Goal: Information Seeking & Learning: Check status

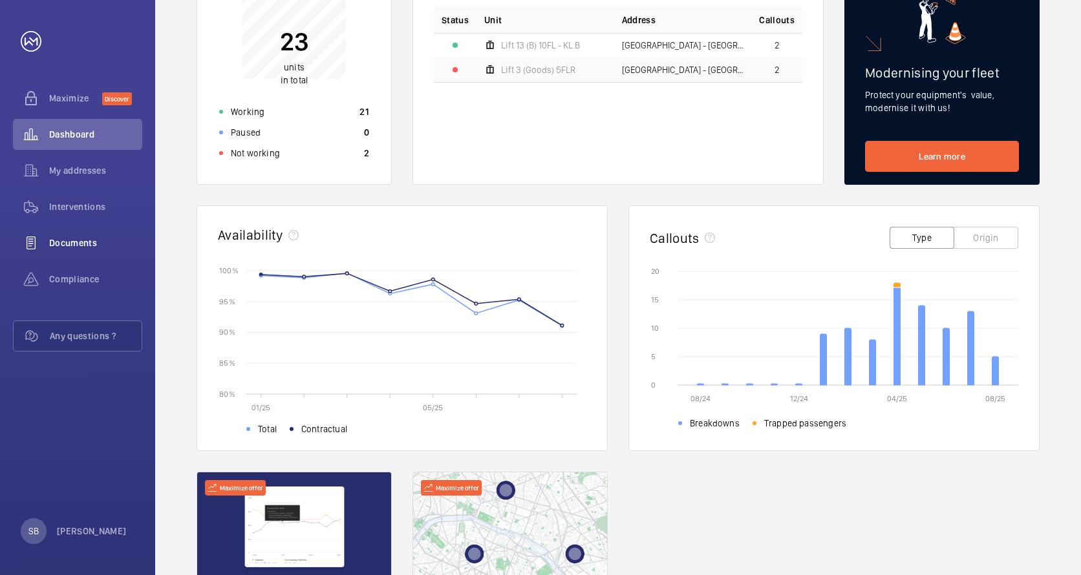
scroll to position [194, 0]
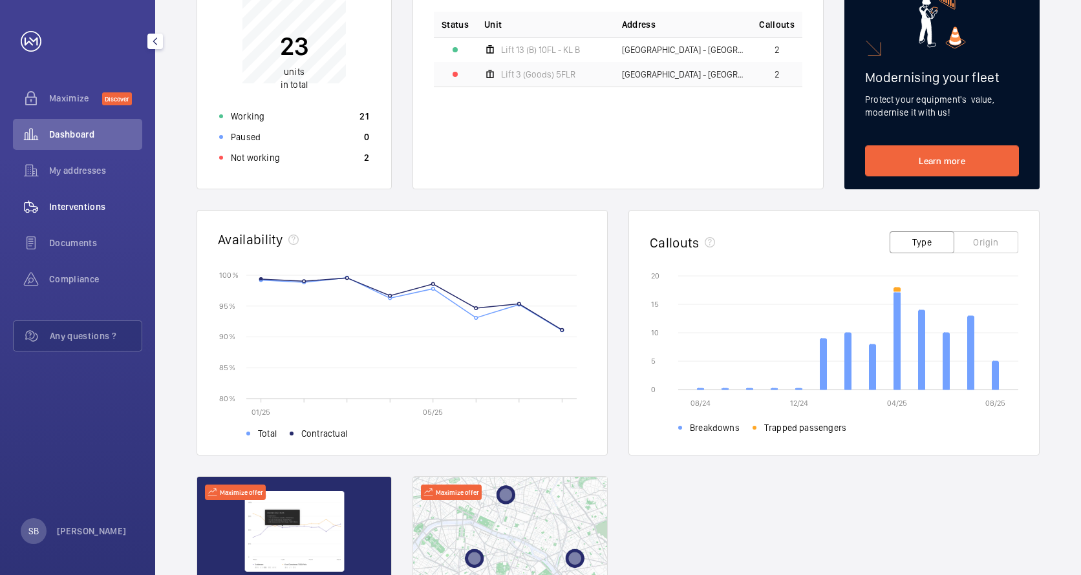
click at [84, 209] on span "Interventions" at bounding box center [95, 206] width 93 height 13
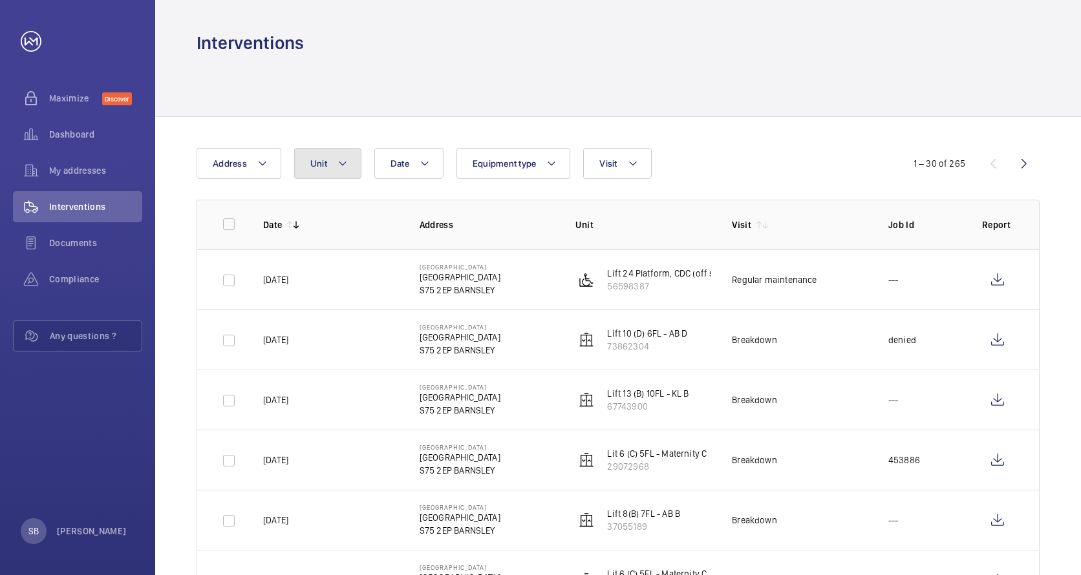
click at [337, 166] on mat-icon at bounding box center [342, 164] width 10 height 16
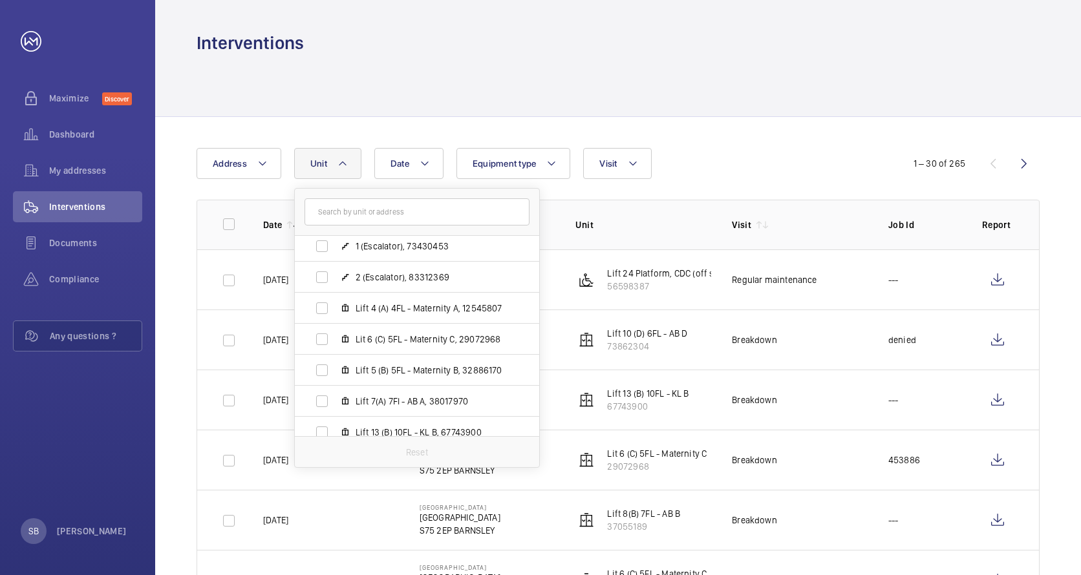
scroll to position [194, 0]
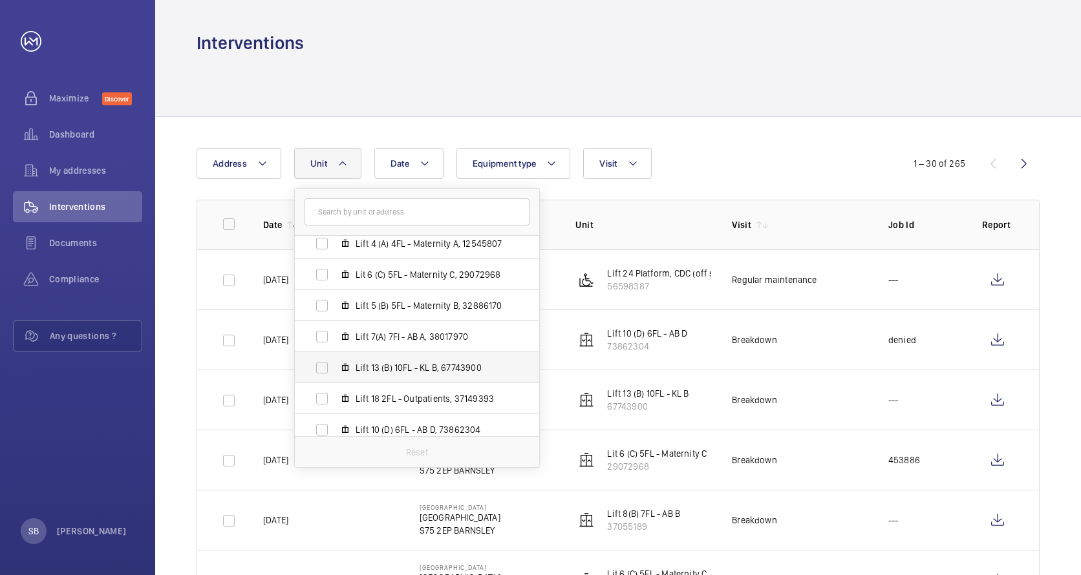
click at [414, 359] on label "Lift 13 (B) 10FL - KL B, 67743900" at bounding box center [407, 367] width 224 height 31
click at [335, 359] on input "Lift 13 (B) 10FL - KL B, 67743900" at bounding box center [322, 368] width 26 height 26
checkbox input "true"
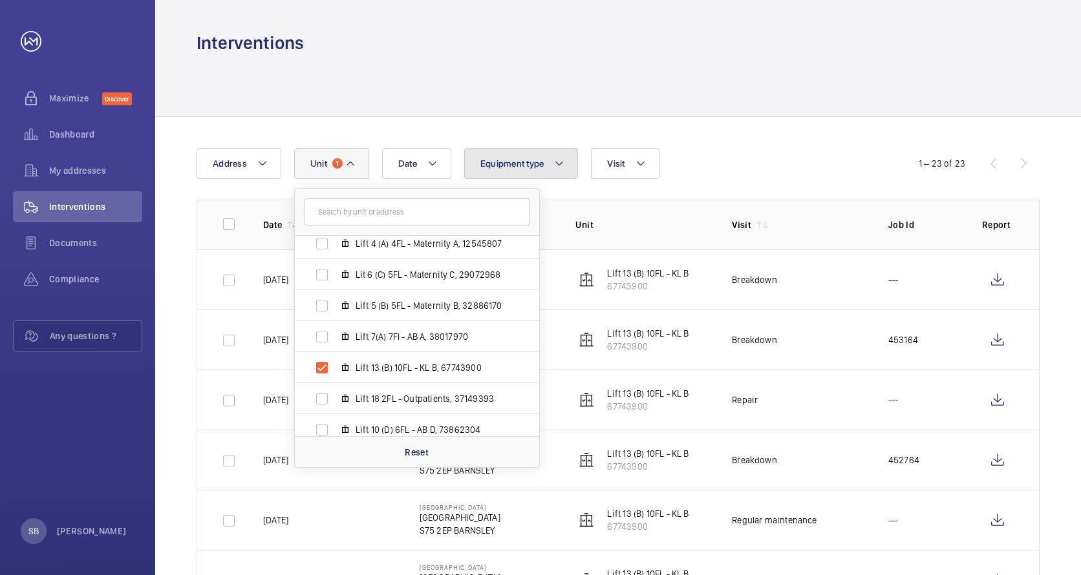
click at [561, 167] on mat-icon at bounding box center [559, 164] width 10 height 16
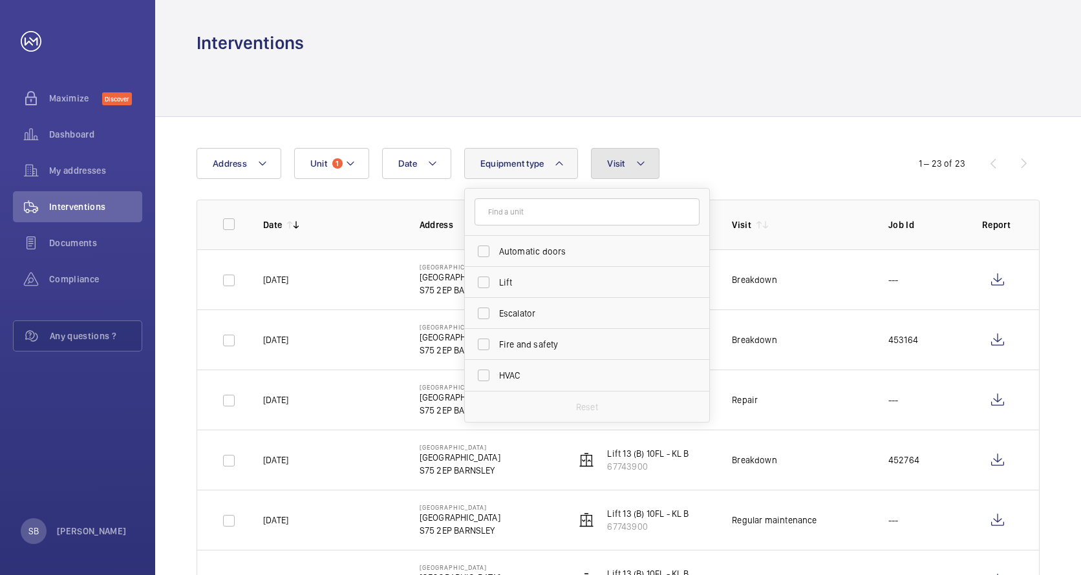
click at [637, 164] on mat-icon at bounding box center [641, 164] width 10 height 16
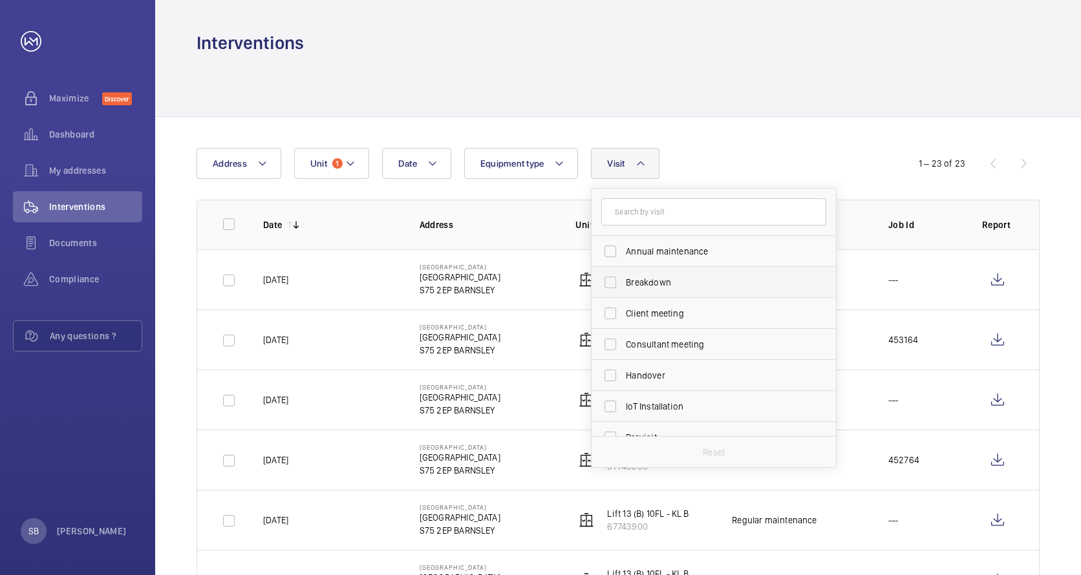
click at [608, 281] on label "Breakdown" at bounding box center [704, 282] width 225 height 31
click at [608, 281] on input "Breakdown" at bounding box center [610, 283] width 26 height 26
checkbox input "true"
click at [755, 167] on div "Date Address Unit 1 Equipment type Visit 1 Annual maintenance Breakdown Client …" at bounding box center [541, 163] width 688 height 31
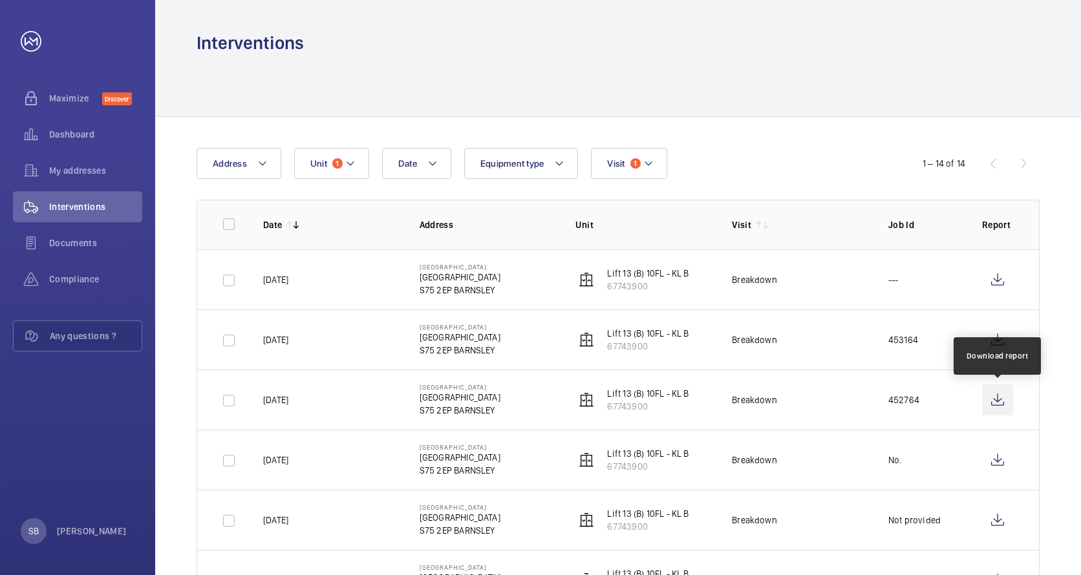
click at [999, 401] on wm-front-icon-button at bounding box center [997, 400] width 31 height 31
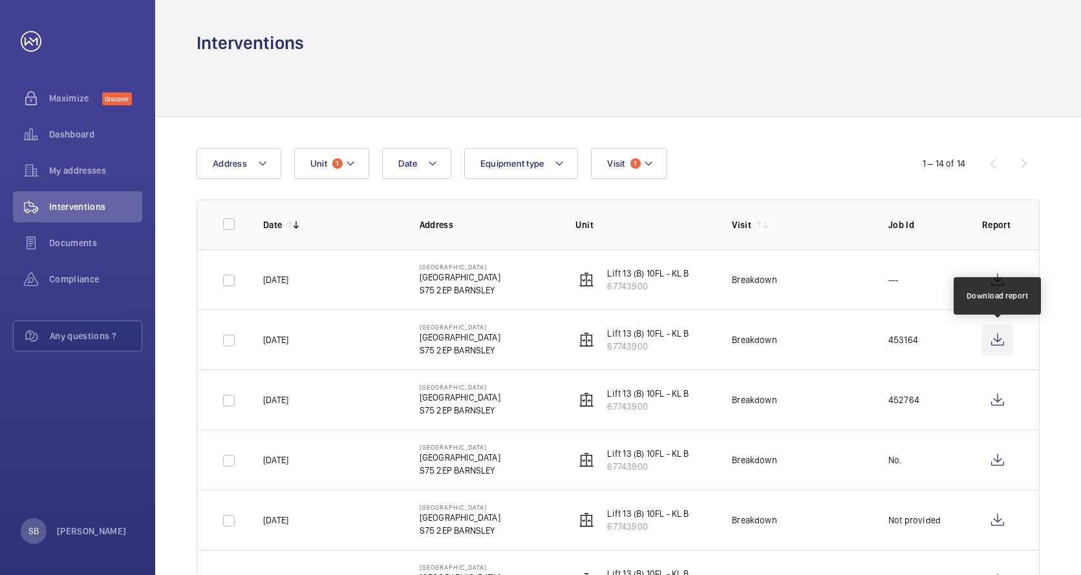
click at [999, 337] on wm-front-icon-button at bounding box center [997, 340] width 31 height 31
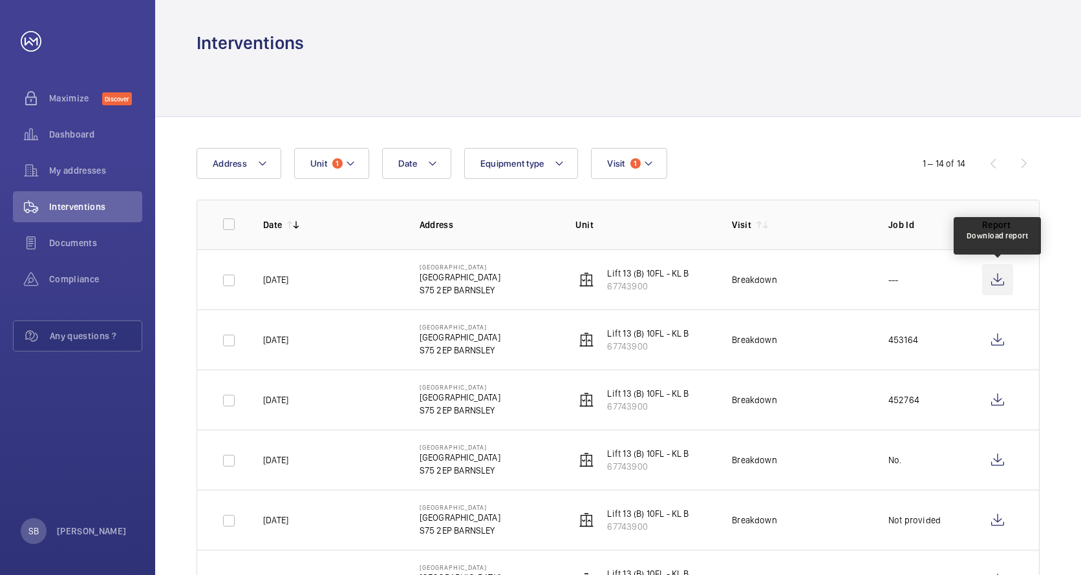
click at [993, 284] on wm-front-icon-button at bounding box center [997, 279] width 31 height 31
click at [74, 130] on span "Dashboard" at bounding box center [95, 134] width 93 height 13
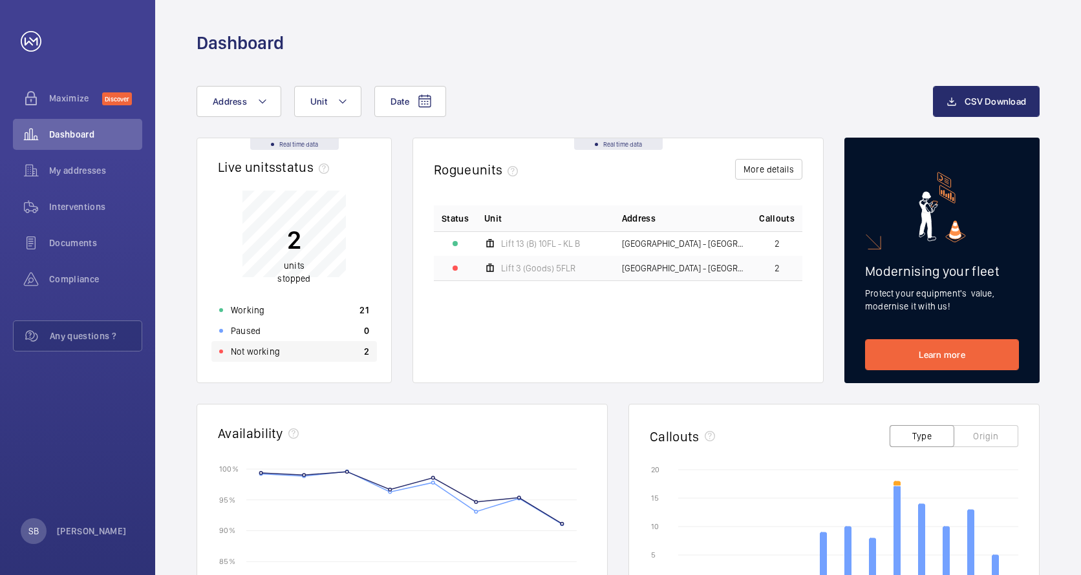
click at [268, 356] on p "Not working" at bounding box center [255, 351] width 49 height 13
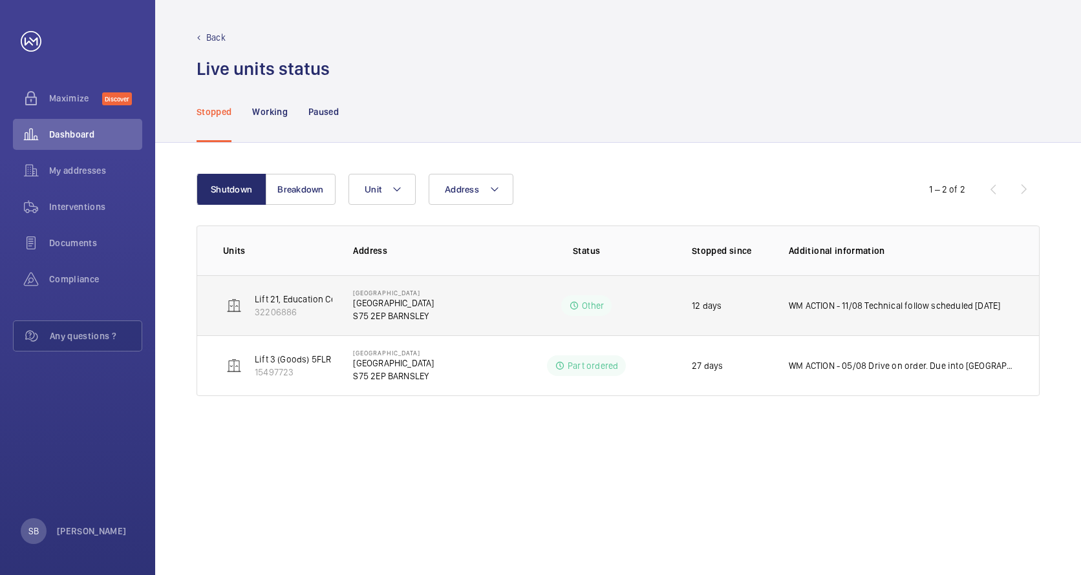
click at [872, 303] on p "WM ACTION - 11/08 Technical follow scheduled today" at bounding box center [894, 305] width 211 height 13
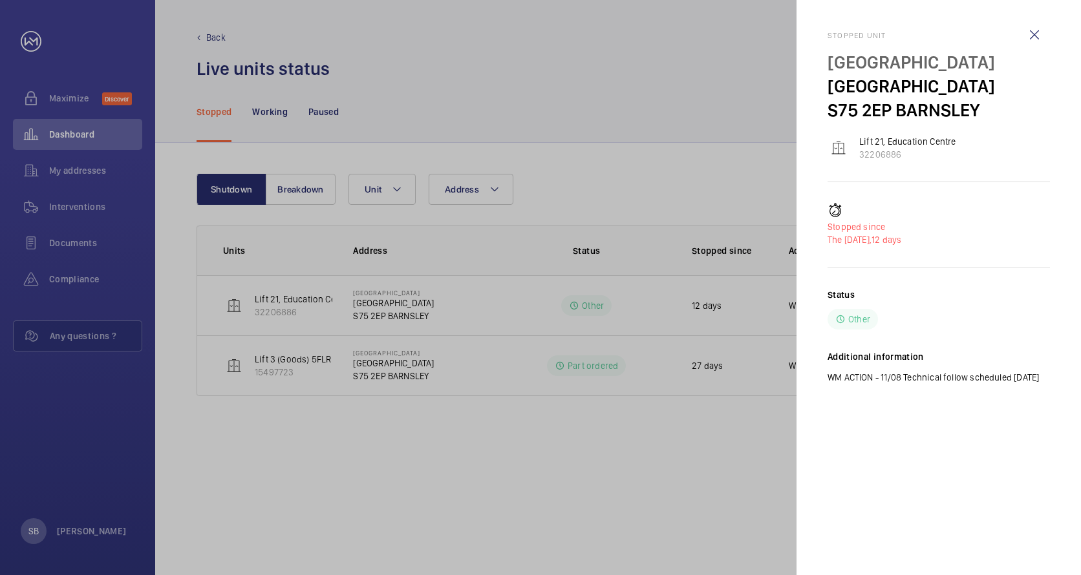
click at [324, 296] on div at bounding box center [540, 287] width 1081 height 575
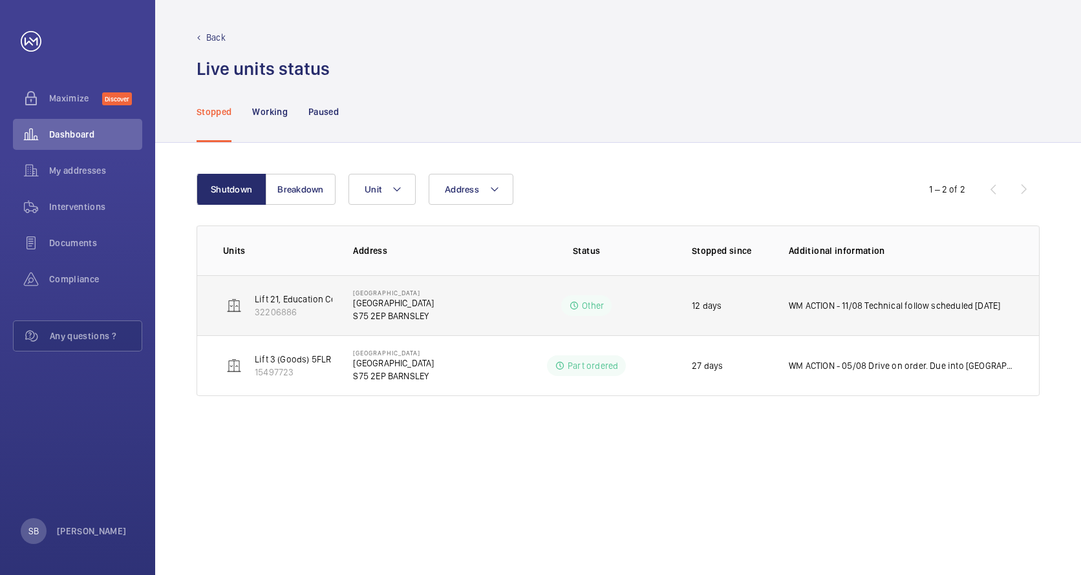
click at [267, 313] on p "32206886" at bounding box center [303, 312] width 97 height 13
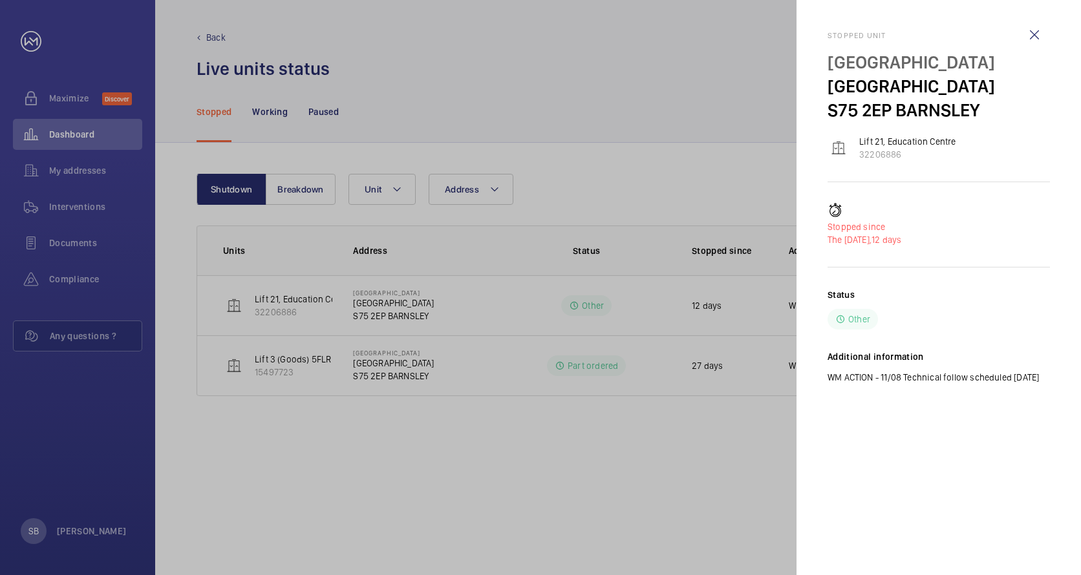
click at [221, 298] on div at bounding box center [540, 287] width 1081 height 575
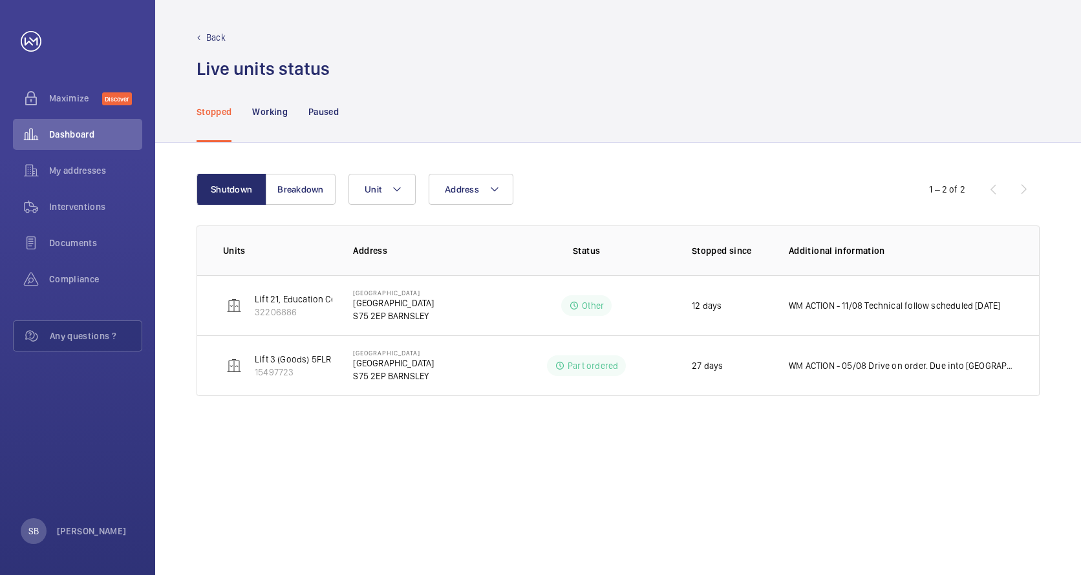
click at [232, 301] on mat-sidenav-container "Maximize Discover Dashboard My addresses Interventions Documents Compliance Any…" at bounding box center [540, 287] width 1081 height 575
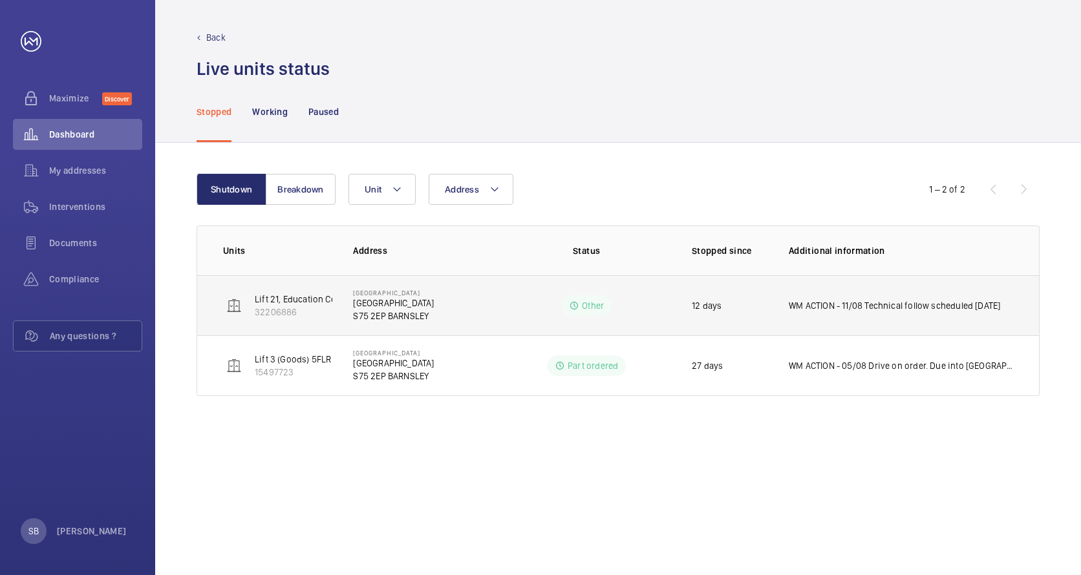
click at [582, 304] on p "Other" at bounding box center [593, 305] width 22 height 13
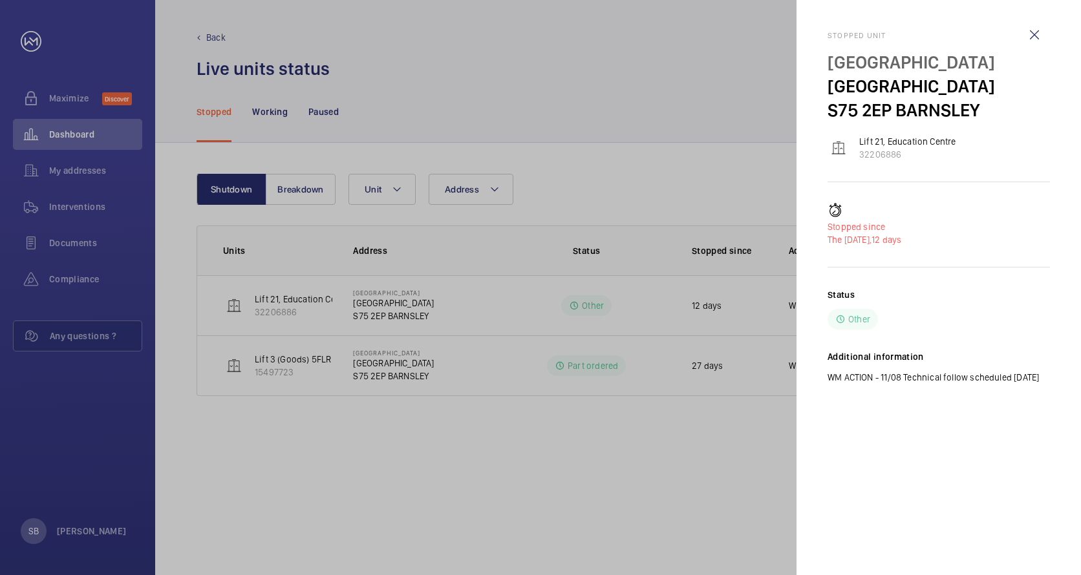
click at [663, 310] on div at bounding box center [540, 287] width 1081 height 575
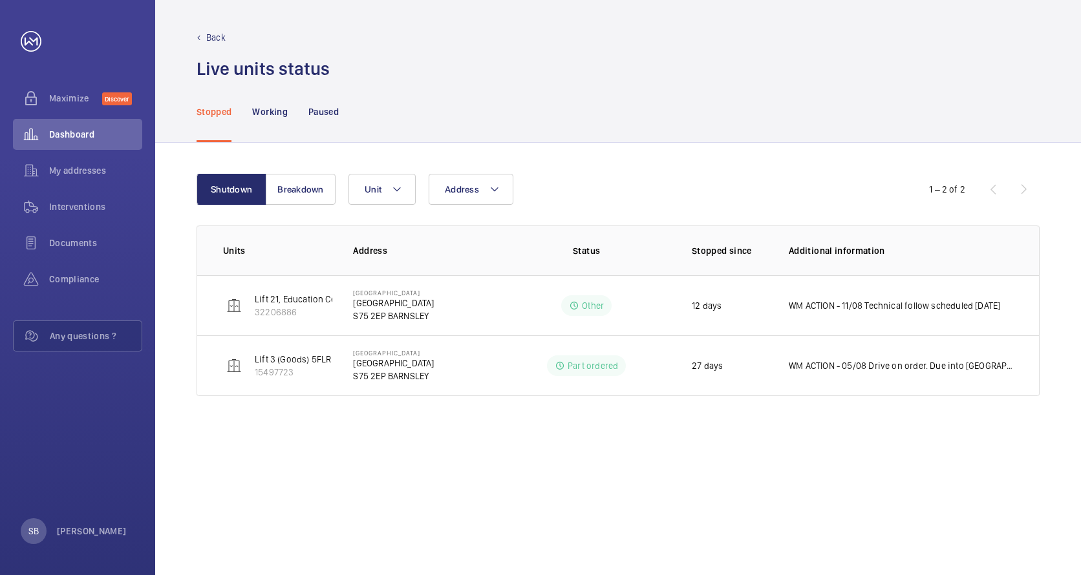
click at [705, 308] on mat-sidenav-container "Maximize Discover Dashboard My addresses Interventions Documents Compliance Any…" at bounding box center [540, 287] width 1081 height 575
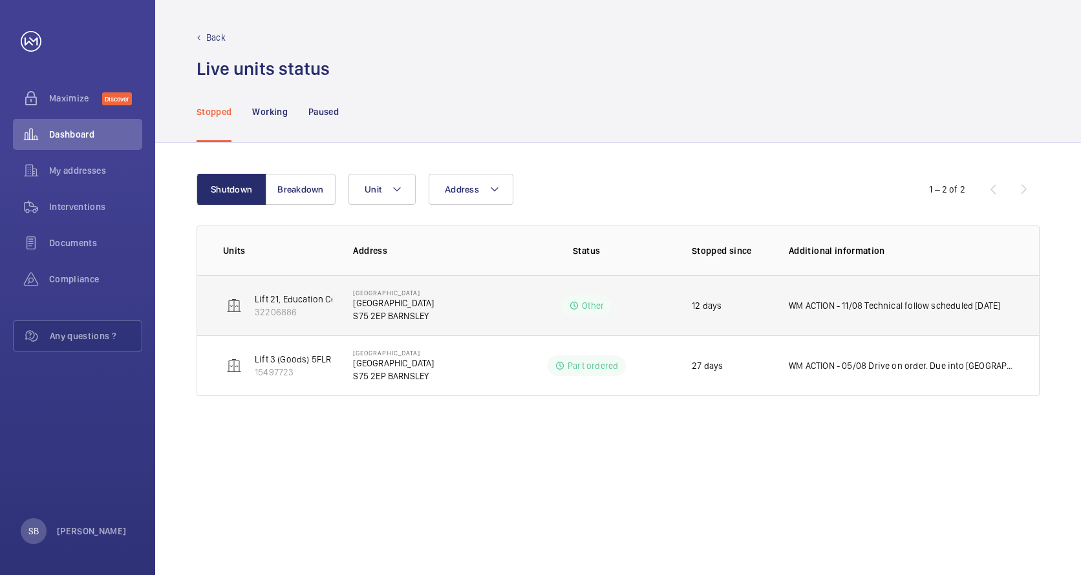
click at [824, 306] on p "WM ACTION - 11/08 Technical follow scheduled today" at bounding box center [894, 305] width 211 height 13
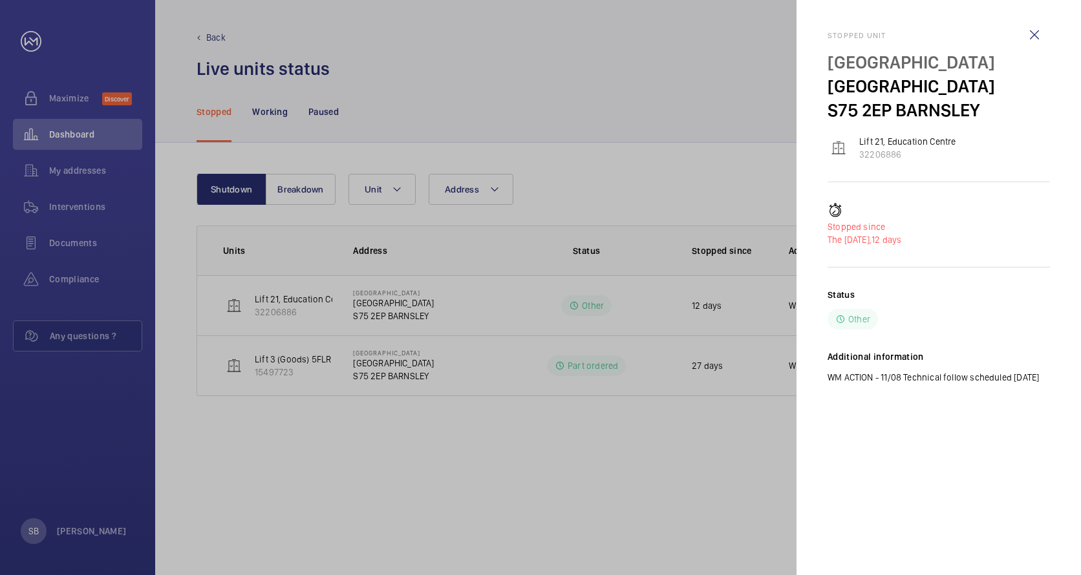
click at [526, 308] on div at bounding box center [540, 287] width 1081 height 575
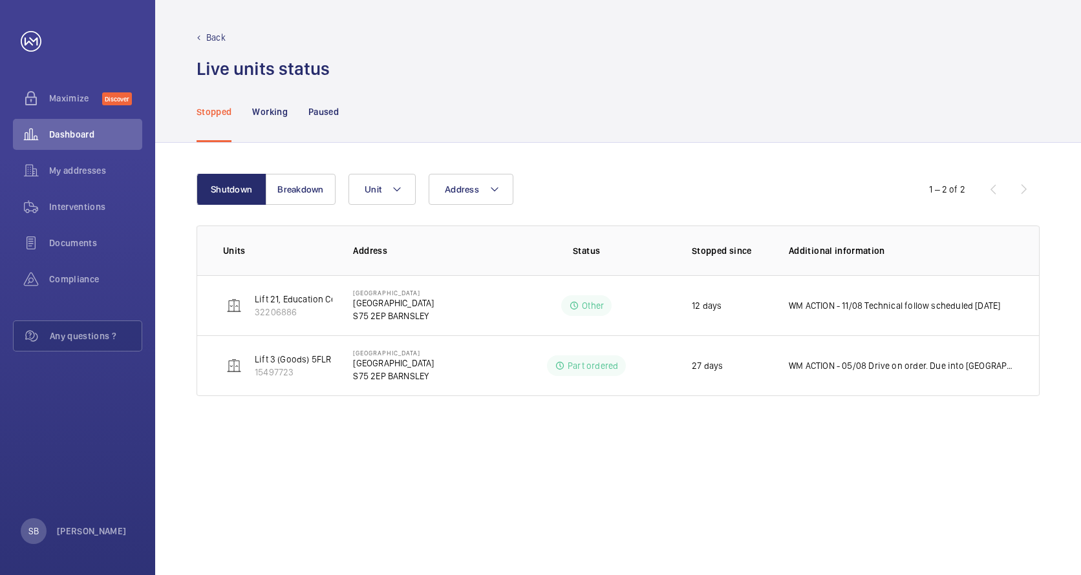
click at [217, 43] on p "Back" at bounding box center [215, 37] width 19 height 13
